Goal: Task Accomplishment & Management: Manage account settings

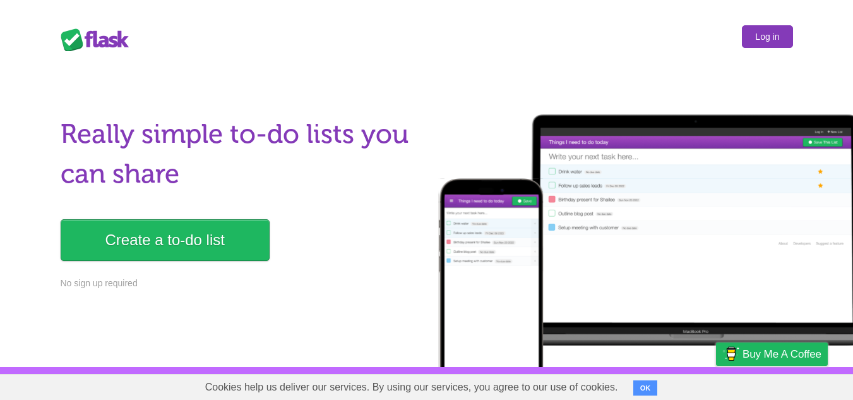
click at [772, 42] on link "Log in" at bounding box center [767, 36] width 51 height 23
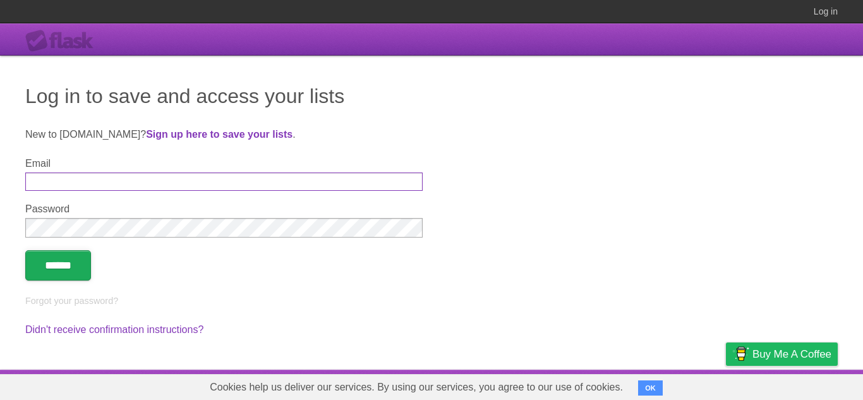
type input "**********"
click at [41, 269] on input "******" at bounding box center [58, 265] width 66 height 30
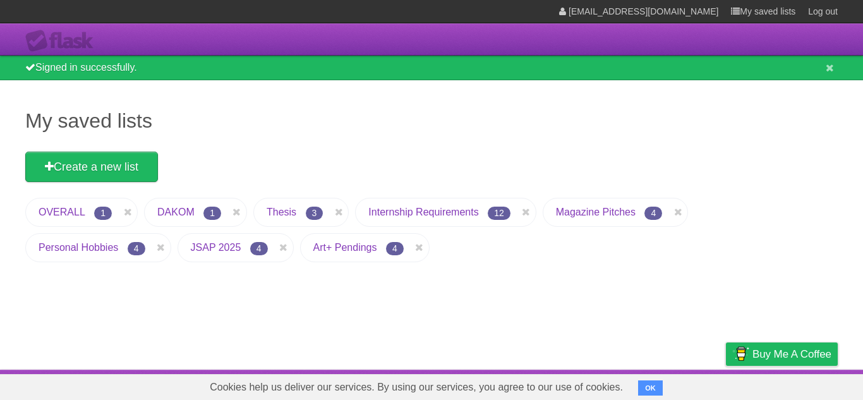
click at [93, 210] on li "OVERALL 1" at bounding box center [81, 212] width 112 height 29
click at [70, 215] on link "OVERALL" at bounding box center [62, 212] width 47 height 11
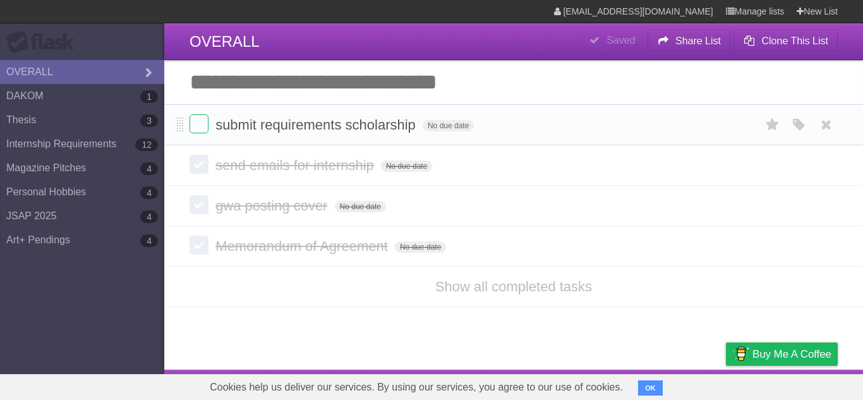
click at [196, 139] on li "submit requirements scholarship No due date White Red Blue Green Purple Orange" at bounding box center [513, 124] width 698 height 41
click at [196, 129] on label at bounding box center [198, 123] width 19 height 19
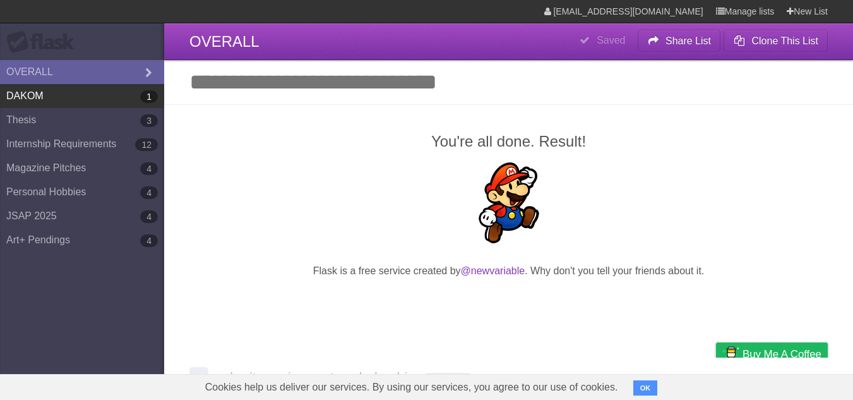
click at [94, 102] on link "DAKOM 1" at bounding box center [82, 96] width 164 height 24
click at [97, 100] on link "DAKOM 1" at bounding box center [82, 96] width 164 height 24
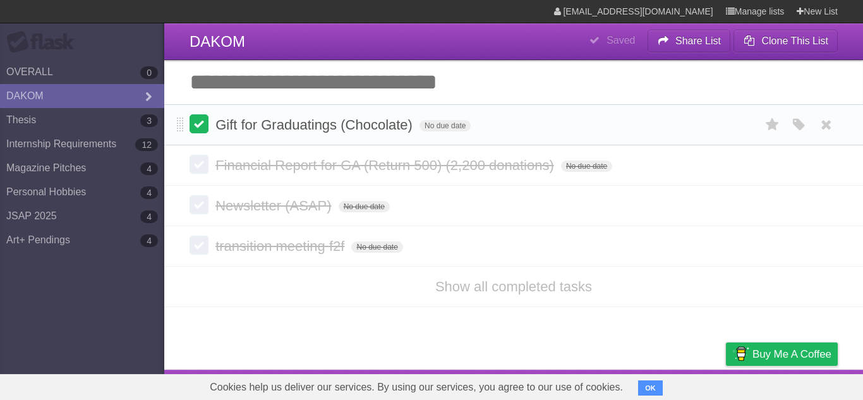
click at [196, 117] on label at bounding box center [198, 123] width 19 height 19
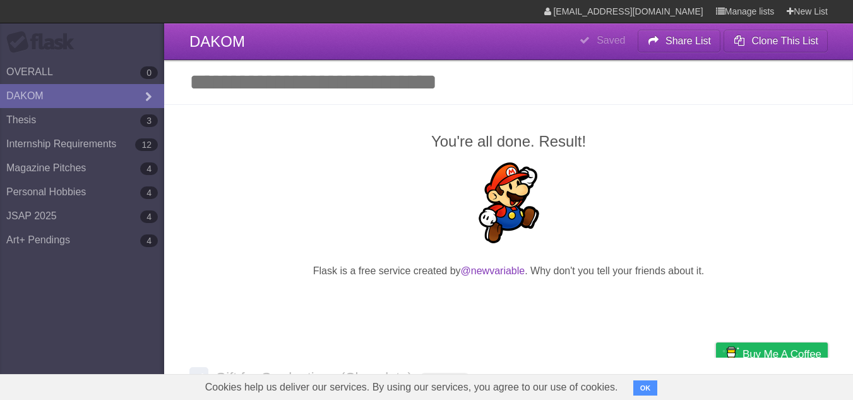
click at [709, 9] on div "marcnathanielservo@gmail.com Manage lists New List" at bounding box center [680, 11] width 296 height 23
click at [716, 9] on icon at bounding box center [720, 11] width 9 height 10
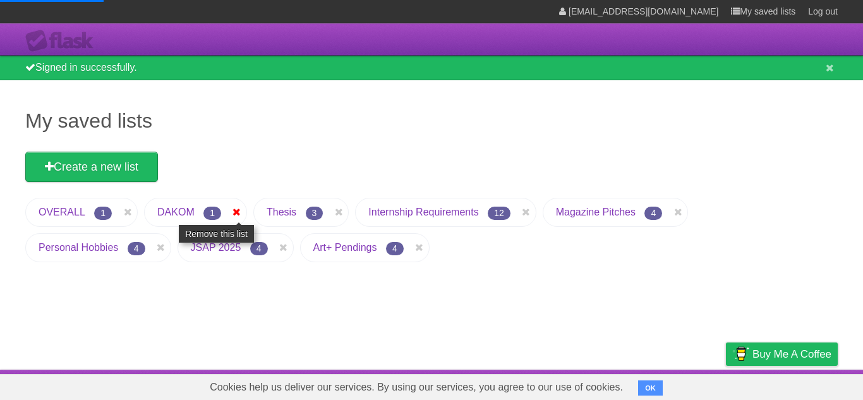
click at [240, 215] on icon at bounding box center [237, 212] width 13 height 15
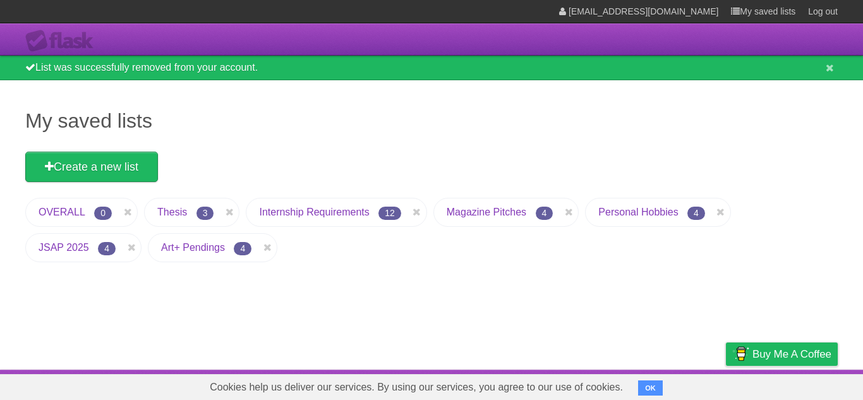
click at [172, 209] on link "Thesis" at bounding box center [172, 212] width 30 height 11
